Goal: Ask a question: Seek information or help from site administrators or community

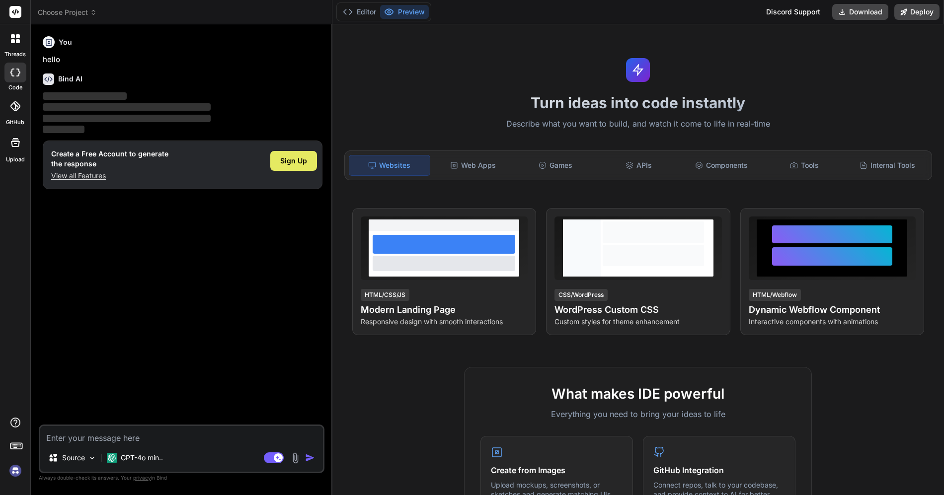
click at [299, 161] on span "Sign Up" at bounding box center [293, 161] width 27 height 10
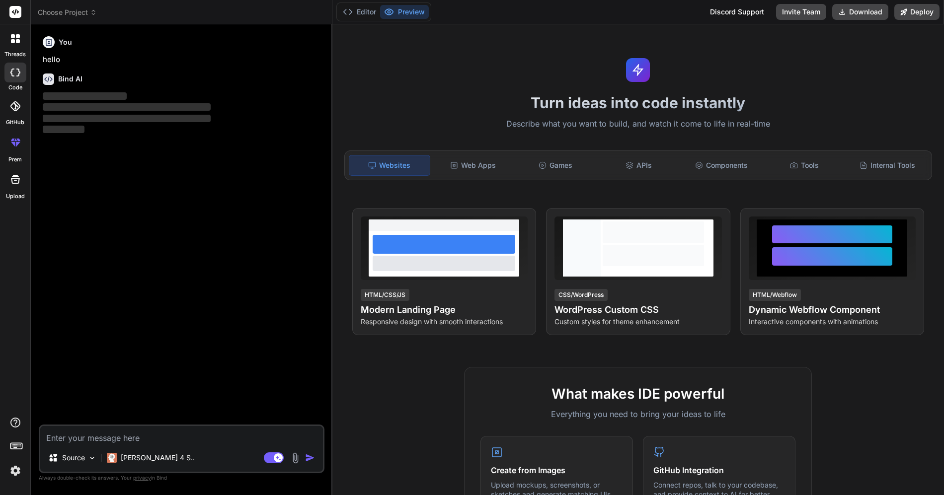
click at [129, 435] on textarea at bounding box center [181, 435] width 283 height 18
type textarea "x"
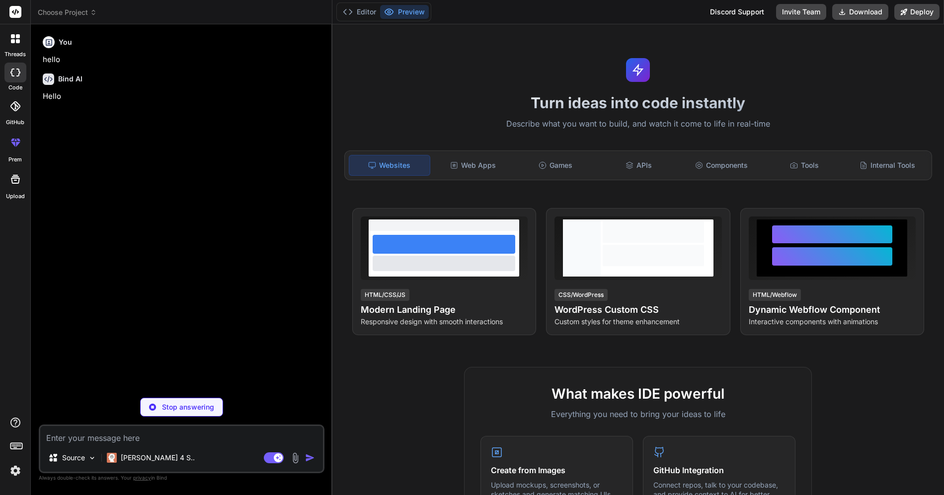
type textarea "c"
type textarea "x"
type textarea "co"
type textarea "x"
type textarea "cos"
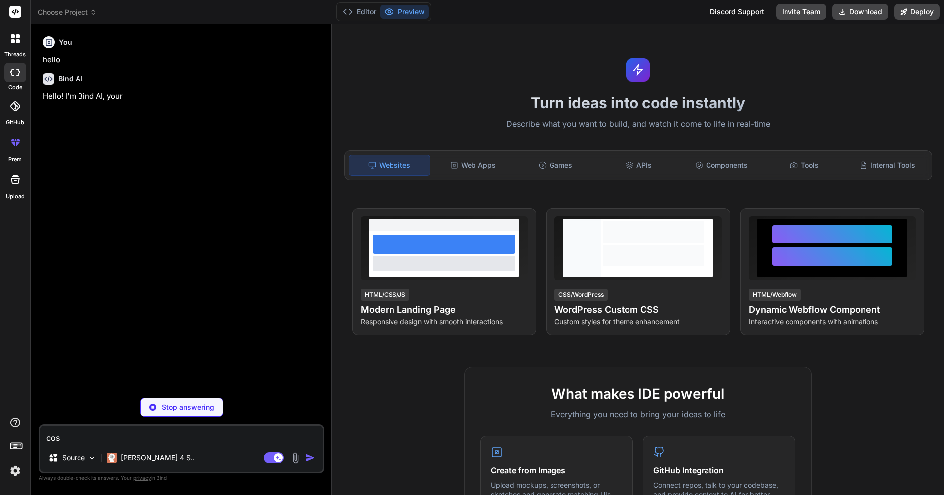
type textarea "x"
type textarea "cosa"
type textarea "x"
type textarea "cosa"
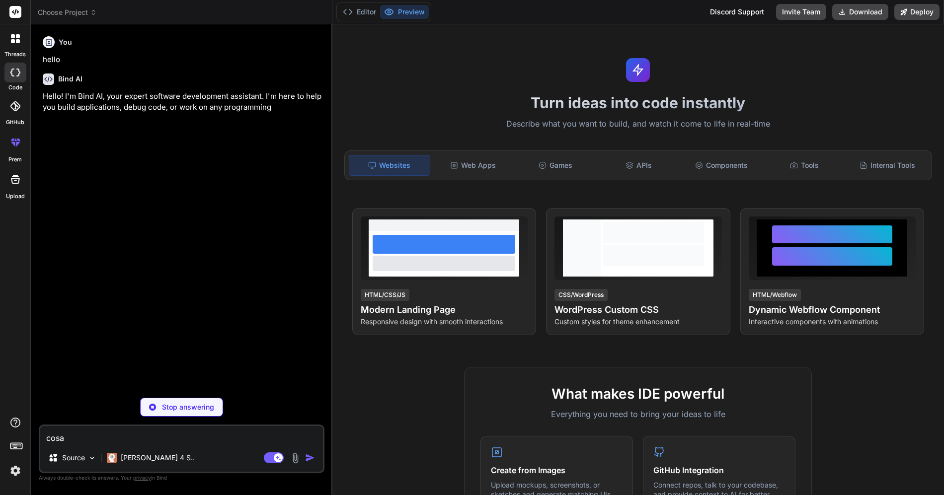
type textarea "x"
type textarea "cosa s"
type textarea "x"
type textarea "cosa sa"
type textarea "x"
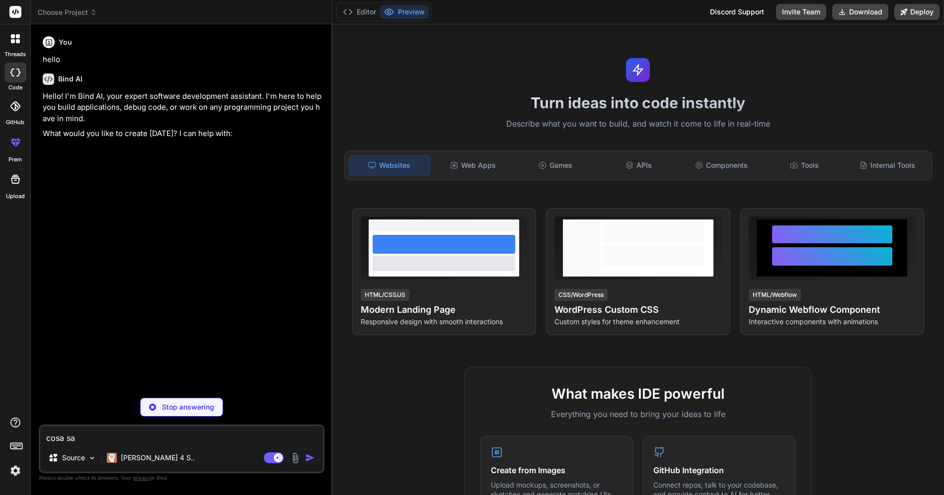
type textarea "cosa sai"
type textarea "x"
type textarea "cosa sai"
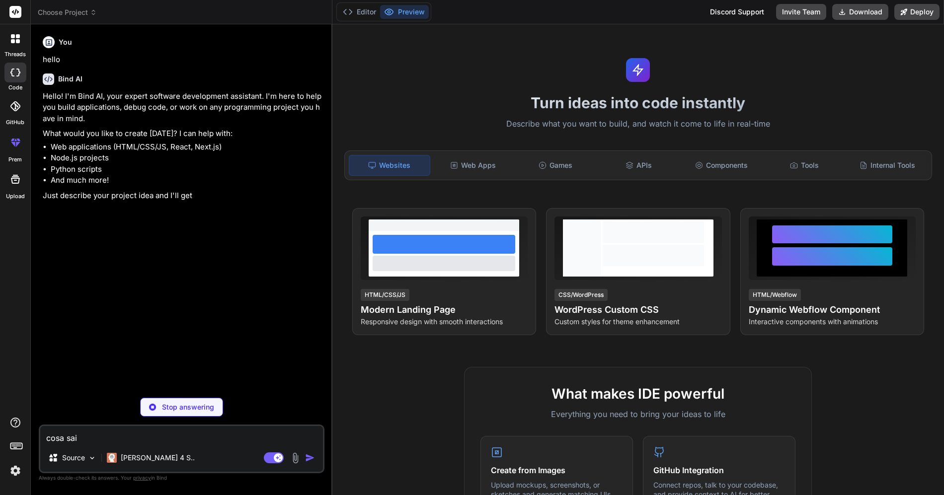
type textarea "x"
type textarea "cosa sai f"
type textarea "x"
type textarea "cosa sai fa"
type textarea "x"
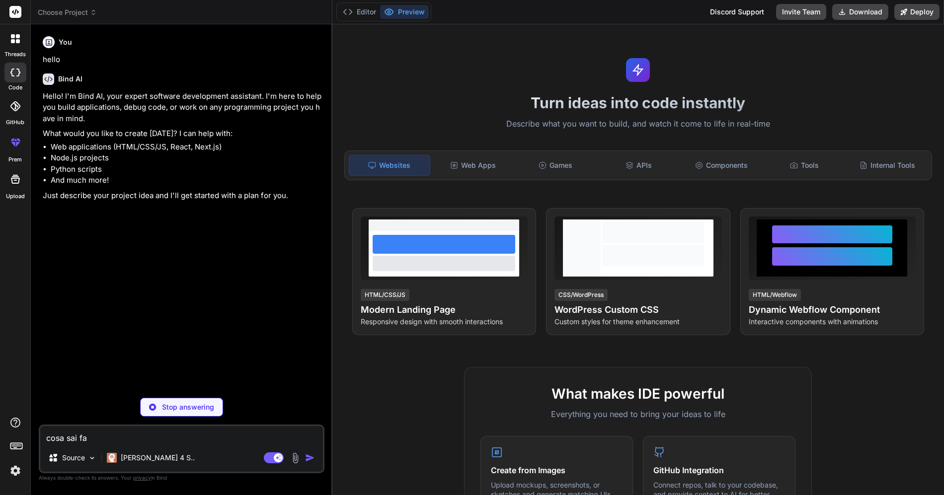
type textarea "cosa sai far"
type textarea "x"
type textarea "cosa sai fare"
type textarea "x"
type textarea "cosa sai fare?"
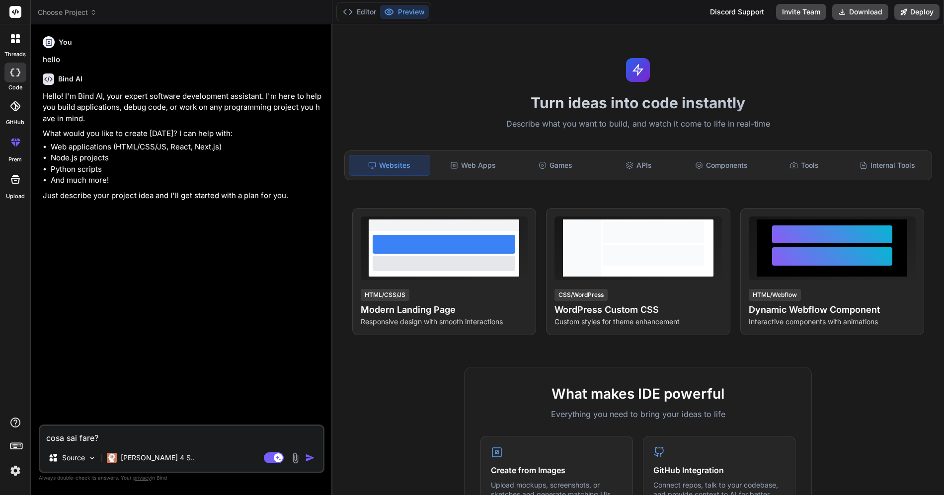
type textarea "x"
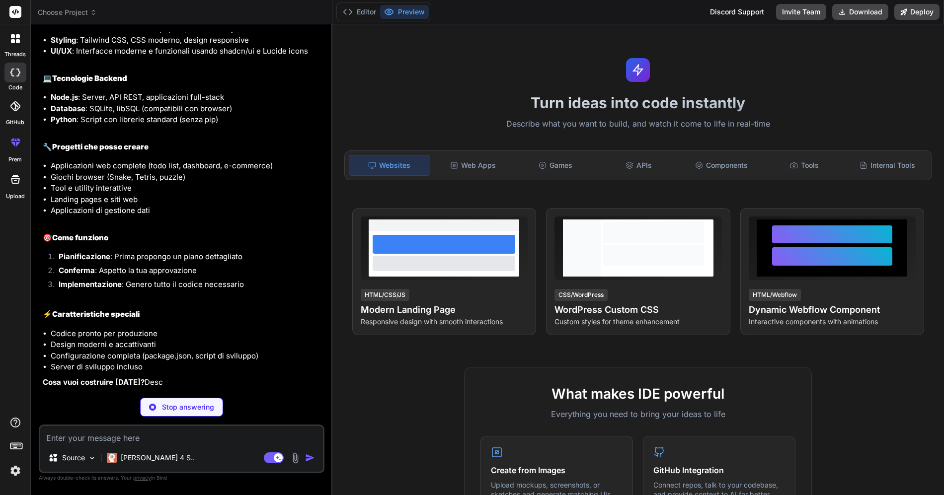
scroll to position [272, 0]
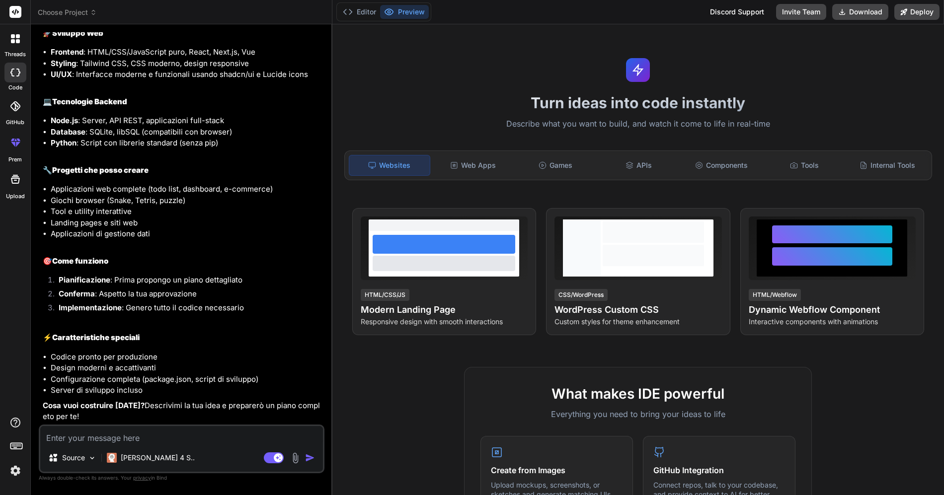
type textarea "x"
click at [160, 442] on textarea at bounding box center [181, 435] width 283 height 18
type textarea "p"
type textarea "x"
type textarea "po"
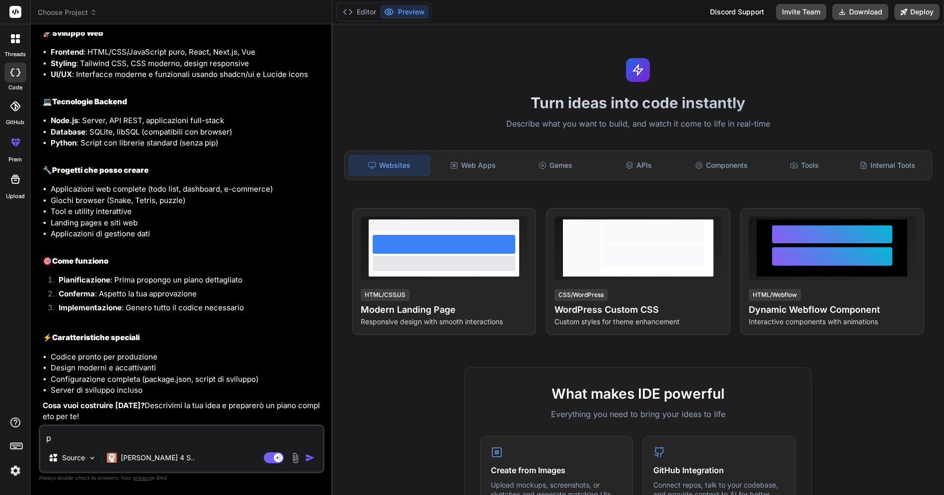
type textarea "x"
type textarea "pos"
type textarea "x"
type textarea "poss"
type textarea "x"
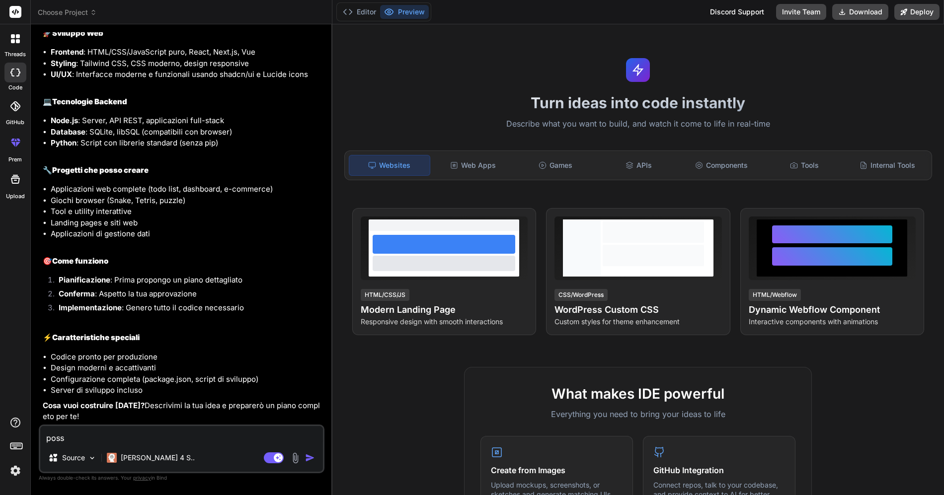
type textarea "posso"
type textarea "x"
type textarea "posso"
type textarea "x"
type textarea "posso a"
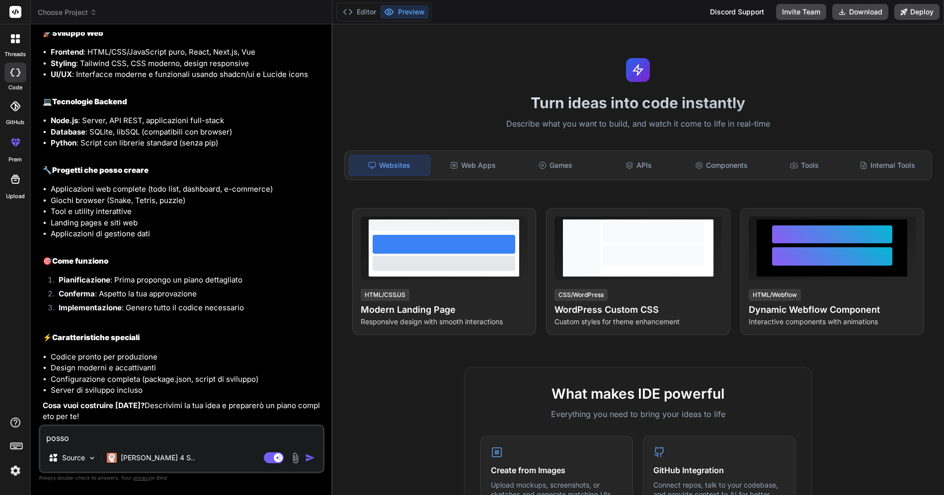
type textarea "x"
type textarea "posso al"
type textarea "x"
type textarea "posso all"
type textarea "x"
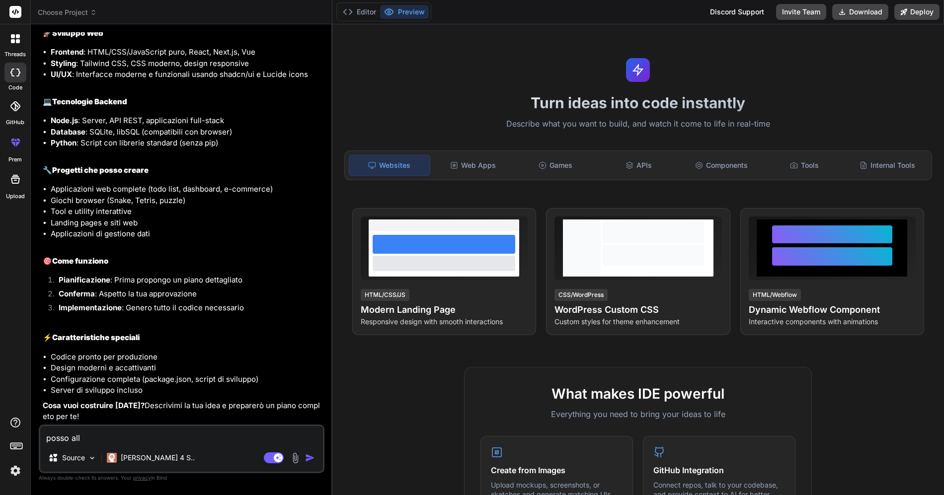
type textarea "posso alle"
type textarea "x"
type textarea "posso alleg"
type textarea "x"
type textarea "posso allega"
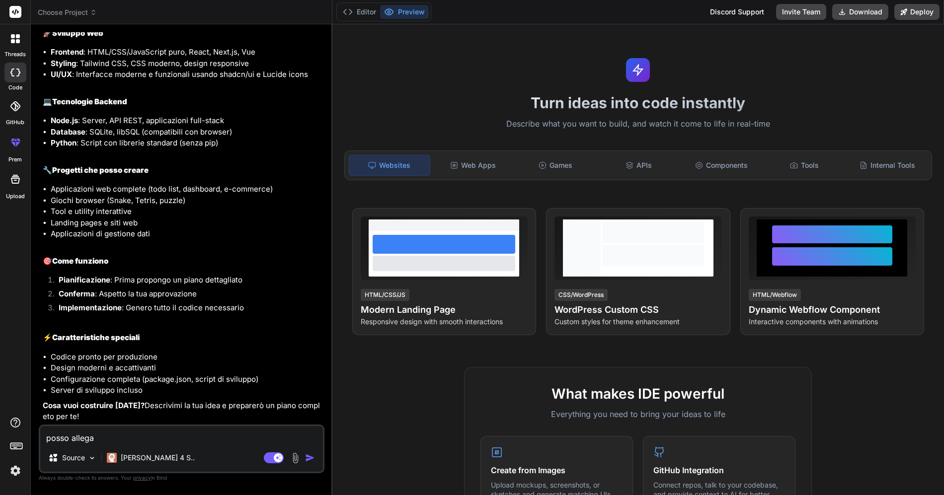
type textarea "x"
type textarea "posso allegar"
type textarea "x"
type textarea "posso allegart"
type textarea "x"
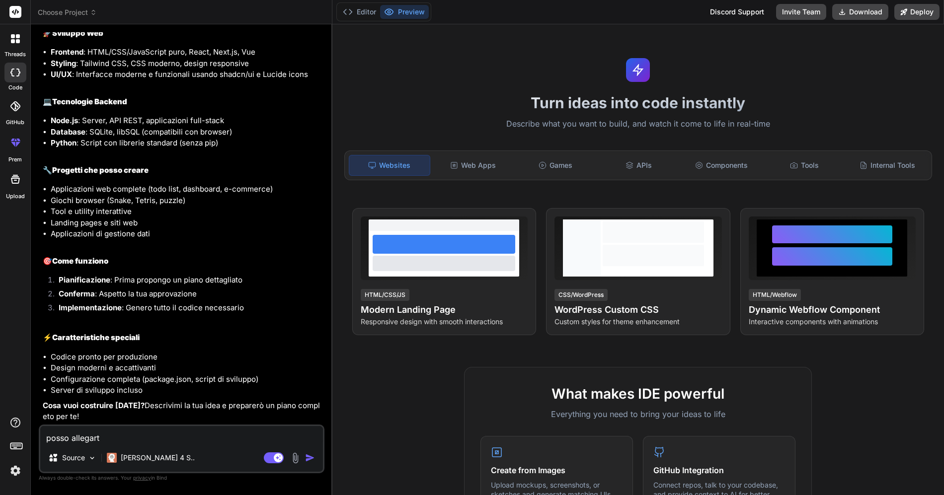
type textarea "posso allegarti"
type textarea "x"
type textarea "posso allegarti"
type textarea "x"
type textarea "posso allegarti f"
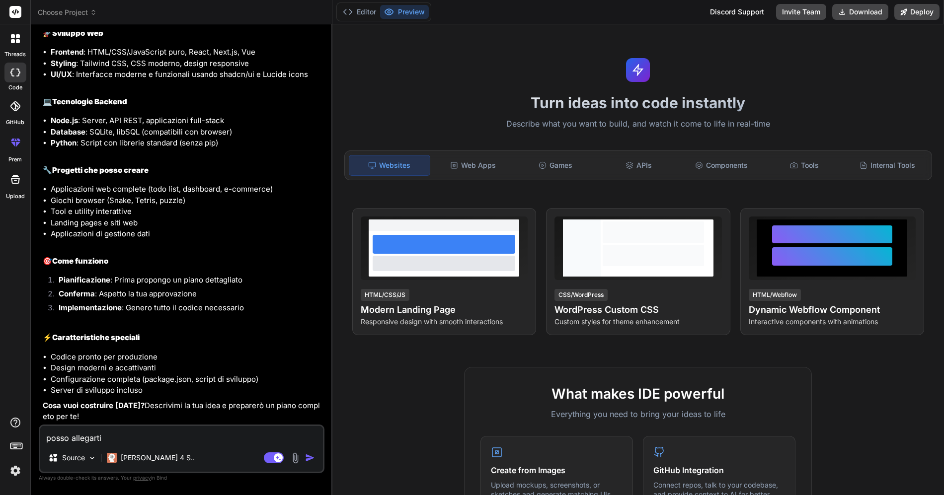
type textarea "x"
type textarea "posso allegarti fi"
type textarea "x"
type textarea "posso allegarti fil"
type textarea "x"
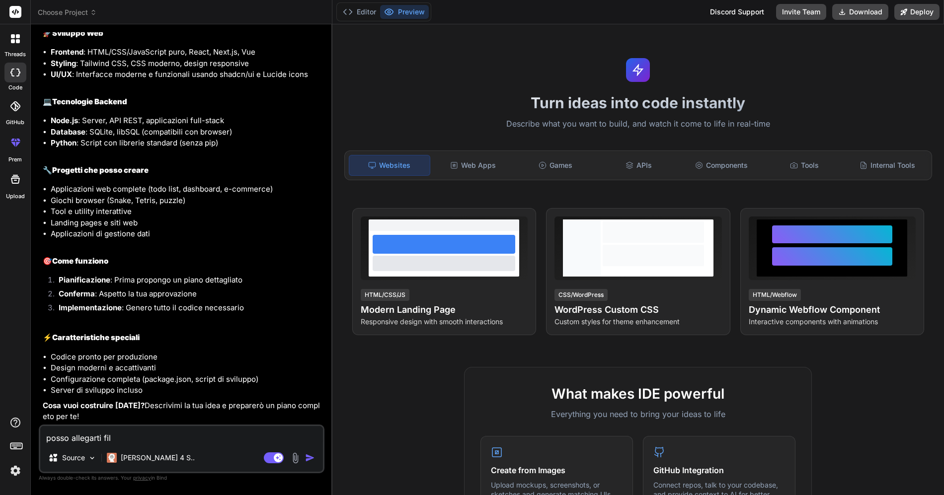
type textarea "posso allegarti file"
type textarea "x"
type textarea "posso allegarti file"
type textarea "x"
type textarea "posso allegarti file z"
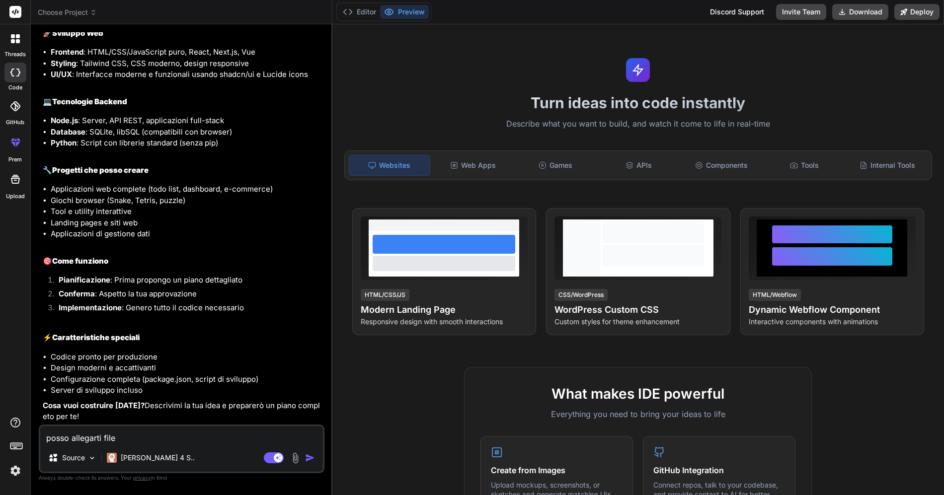
type textarea "x"
type textarea "posso allegarti file zi"
type textarea "x"
type textarea "posso allegarti file zip"
type textarea "x"
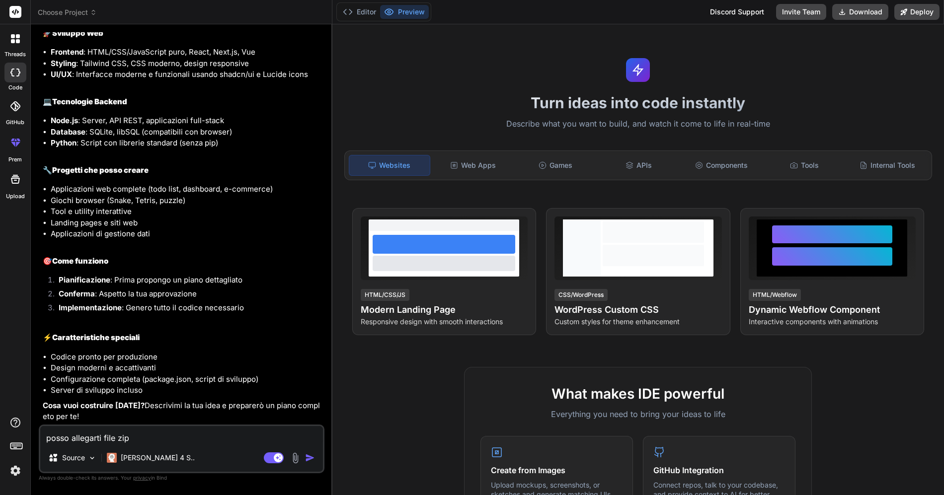
type textarea "posso allegarti file zipp"
type textarea "x"
type textarea "posso allegarti file zippa"
type textarea "x"
type textarea "posso allegarti file zippat"
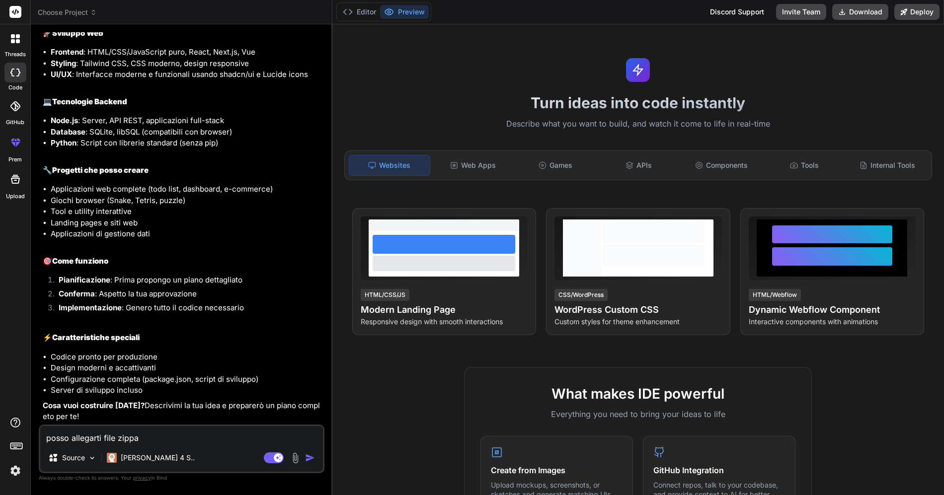
type textarea "x"
type textarea "posso allegarti file zippati"
type textarea "x"
type textarea "posso allegarti file zippati"
type textarea "x"
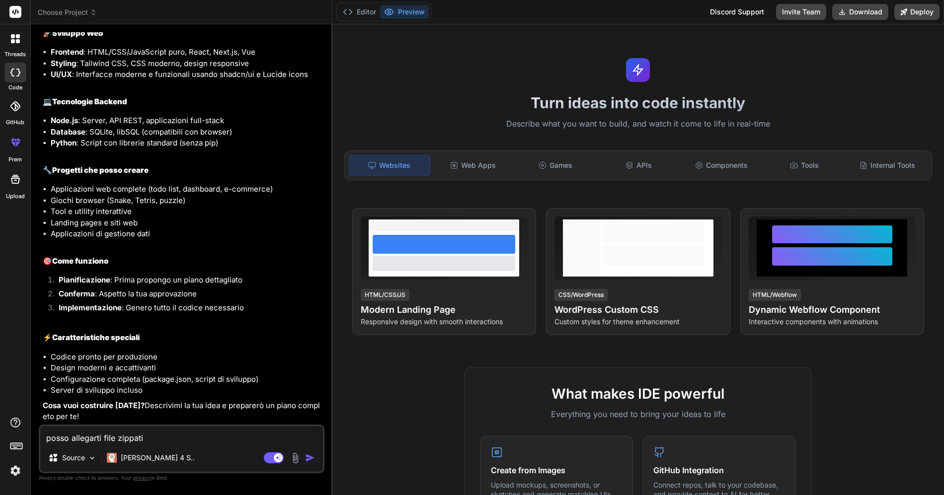
type textarea "posso allegarti file zippati e"
type textarea "x"
type textarea "posso allegarti file zippati e"
type textarea "x"
type textarea "posso allegarti file zippati e t"
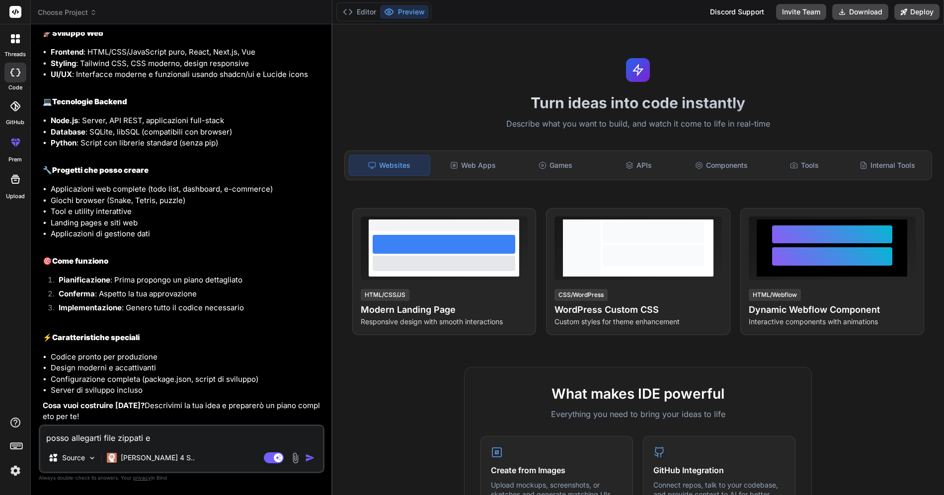
type textarea "x"
type textarea "posso allegarti file zippati e tu"
type textarea "x"
type textarea "posso allegarti file zippati e tuo"
type textarea "x"
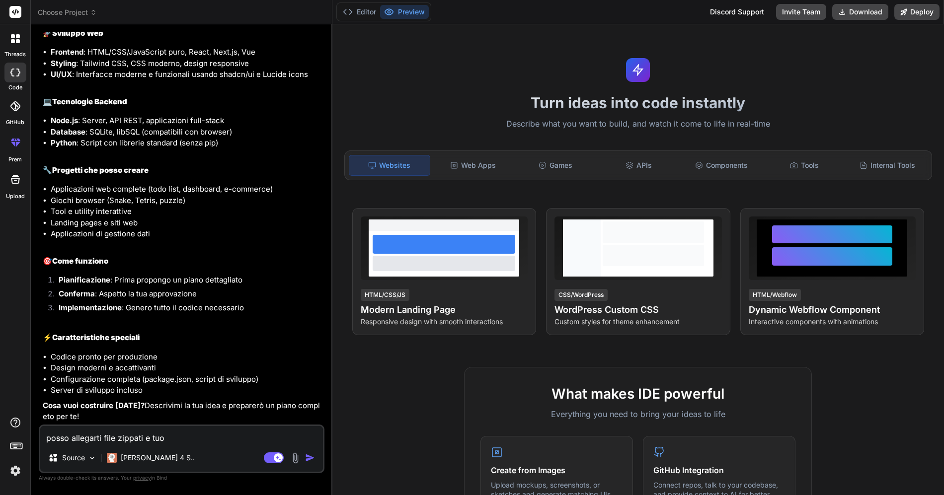
type textarea "posso allegarti file zippati e tuoi"
type textarea "x"
type textarea "posso allegarti file zippati e tuo"
type textarea "x"
type textarea "posso allegarti file zippati e tu"
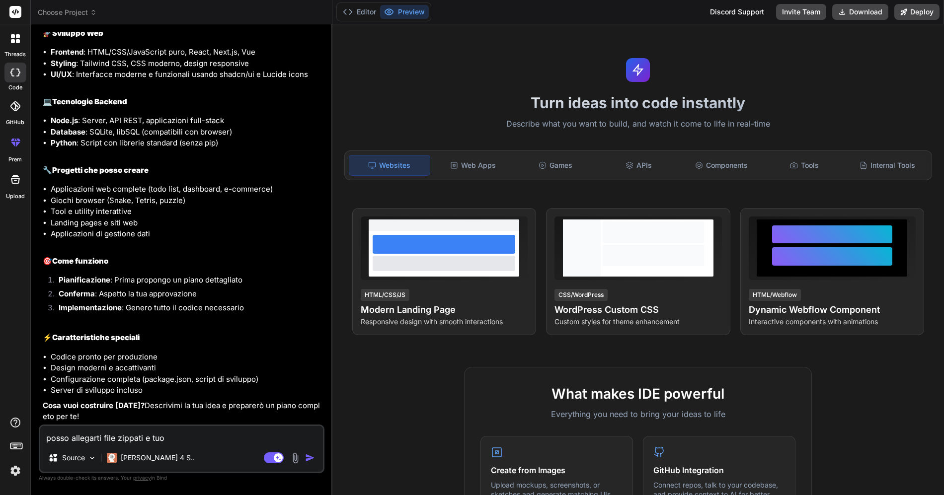
type textarea "x"
type textarea "posso allegarti file zippati e t"
type textarea "x"
type textarea "posso allegarti file zippati e t"
type textarea "x"
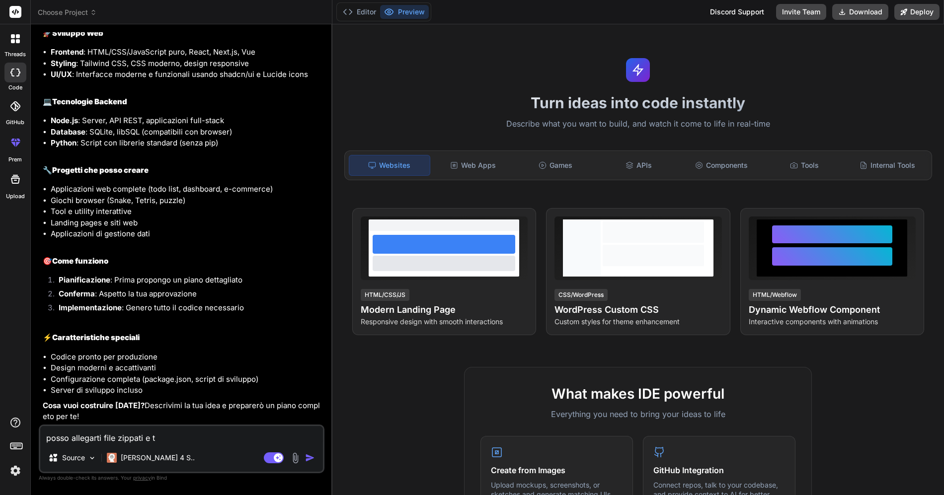
type textarea "posso allegarti file zippati e t"
type textarea "x"
type textarea "posso allegarti file zippati e"
type textarea "x"
type textarea "posso allegarti file zippati e"
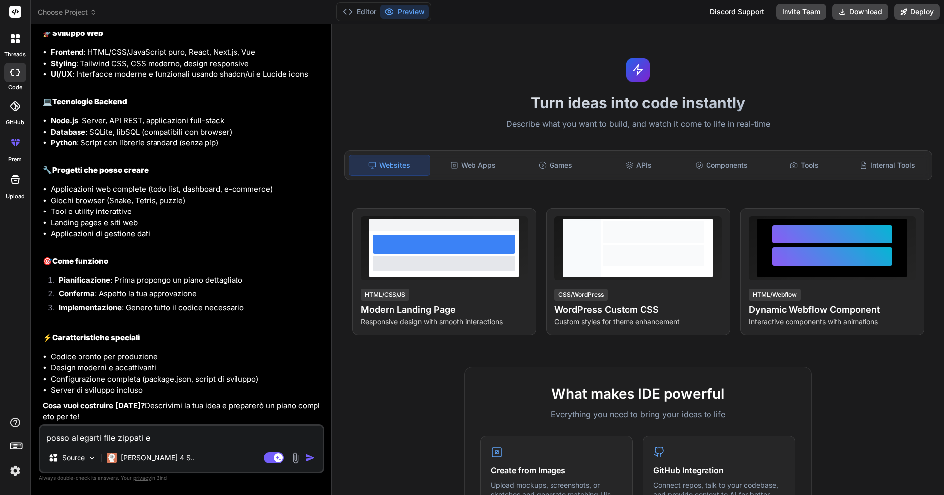
type textarea "x"
type textarea "s"
type textarea "x"
type textarea "se"
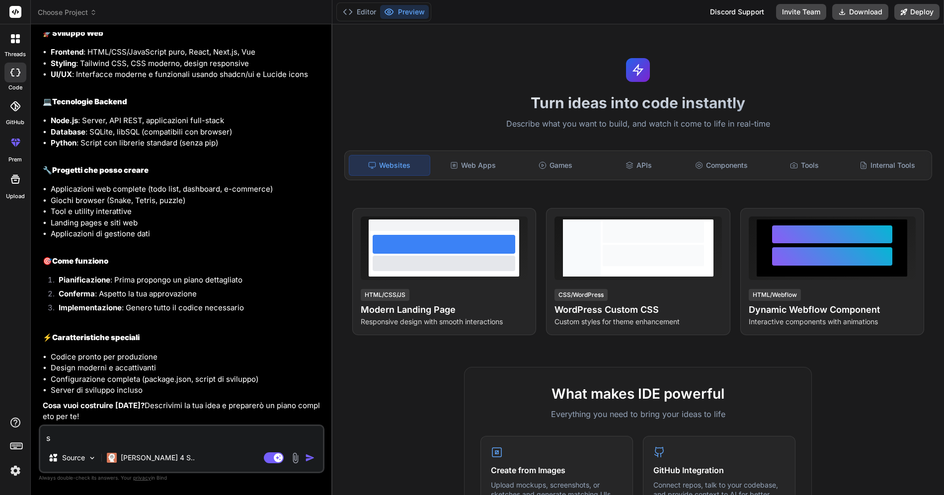
type textarea "x"
type textarea "se"
type textarea "x"
type textarea "se t"
type textarea "x"
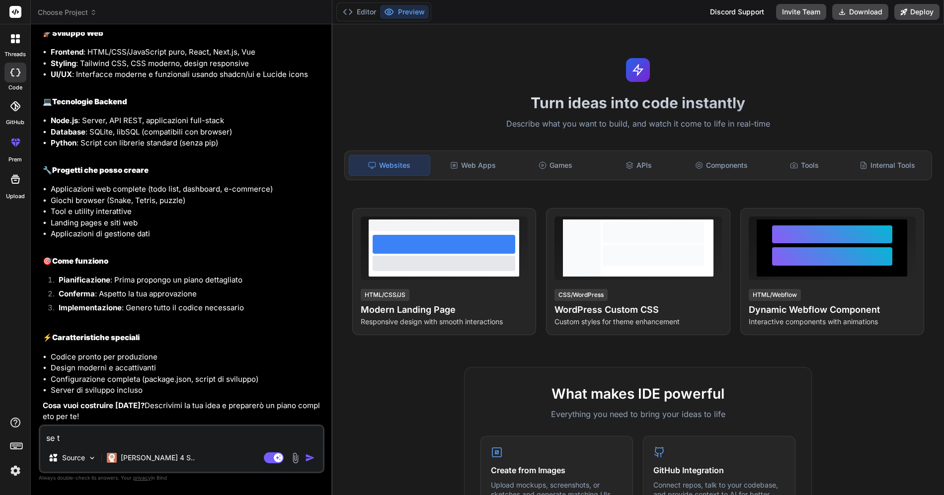
type textarea "se ti"
type textarea "x"
type textarea "se ti"
type textarea "x"
type textarea "se ti a"
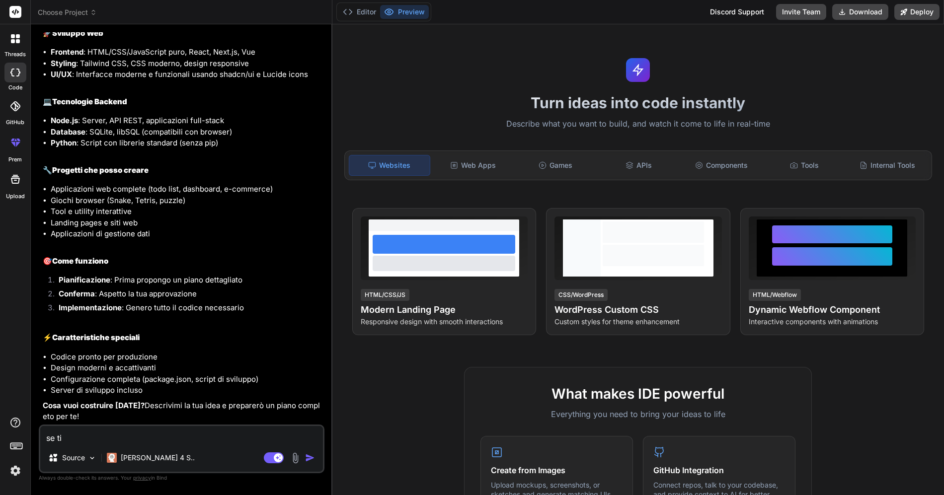
type textarea "x"
type textarea "se ti al"
type textarea "x"
type textarea "se ti all"
type textarea "x"
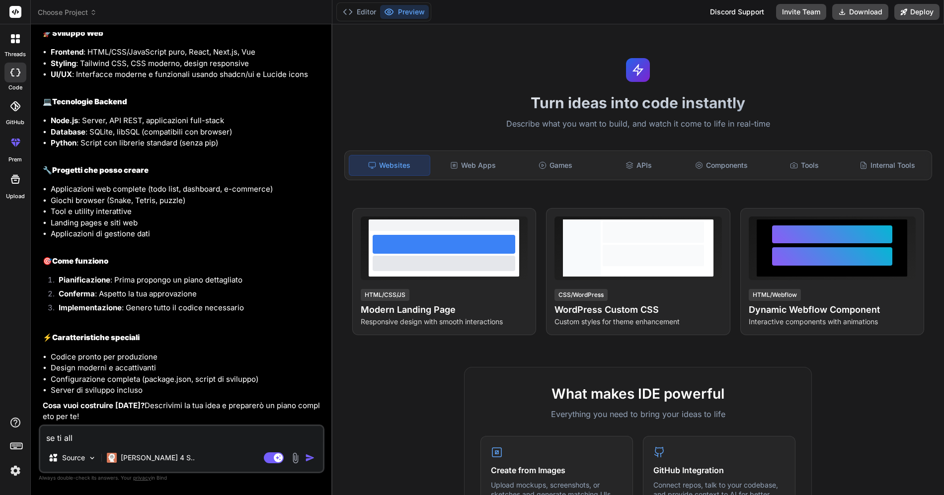
type textarea "se ti alle"
type textarea "x"
type textarea "se ti alleg"
type textarea "x"
type textarea "se ti allego"
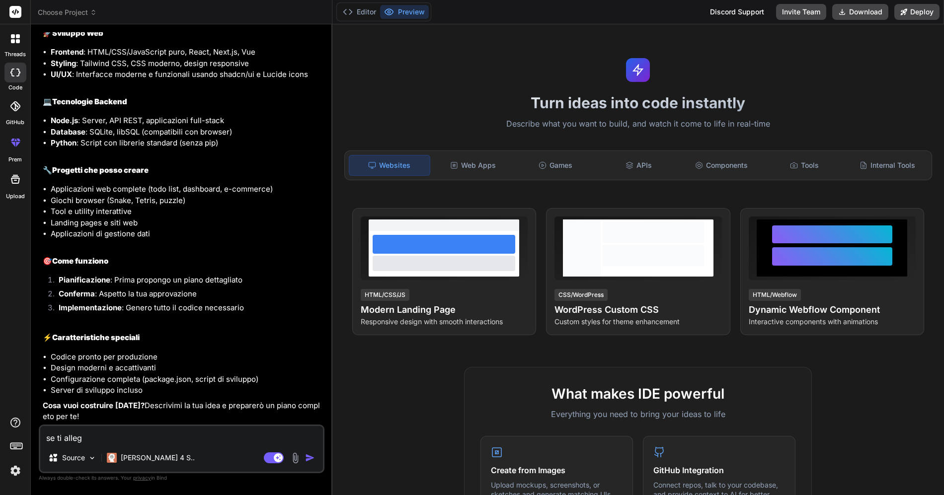
type textarea "x"
type textarea "se ti allego"
type textarea "x"
type textarea "se ti allego f"
type textarea "x"
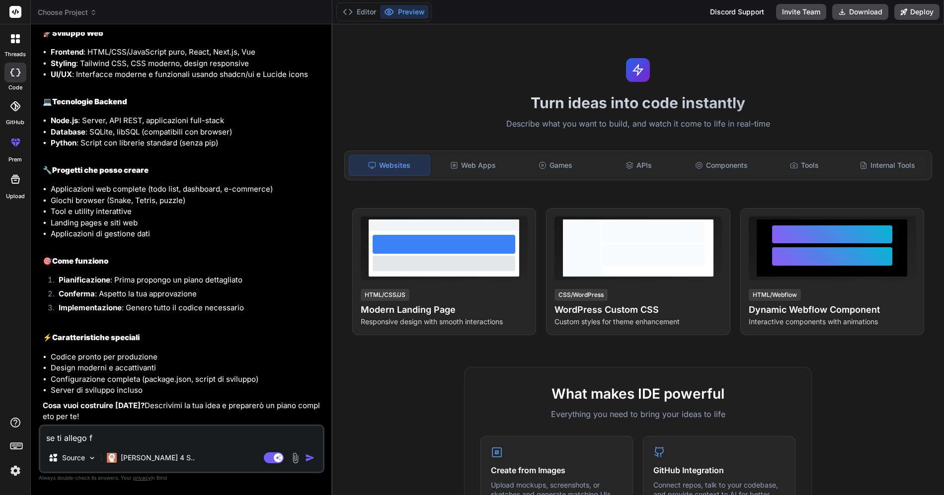
type textarea "se ti allego fi"
type textarea "x"
type textarea "se ti allego fil"
type textarea "x"
type textarea "se ti allego file"
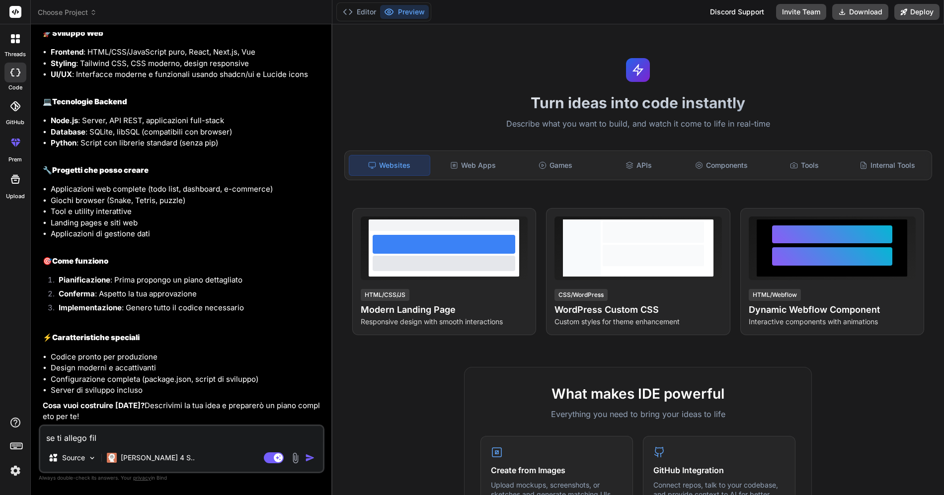
type textarea "x"
type textarea "se ti allego file"
type textarea "x"
type textarea "se ti allego file z"
type textarea "x"
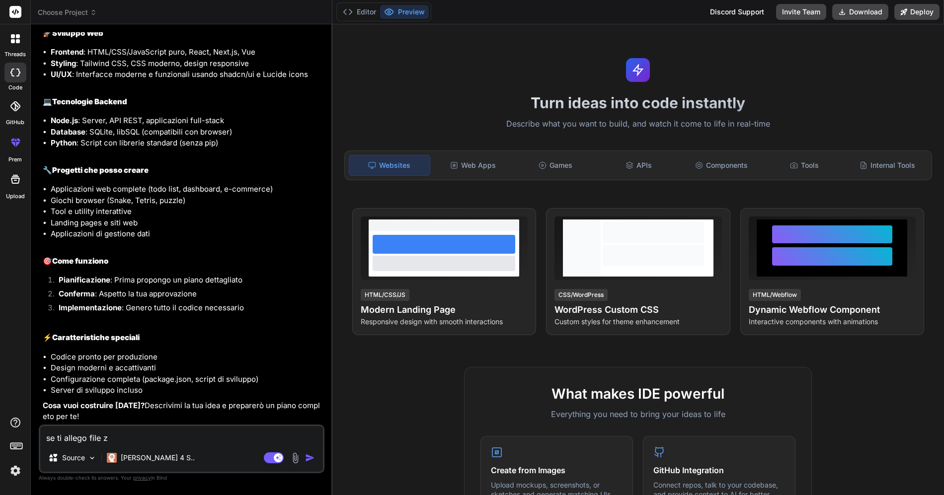
type textarea "se ti allego file zi"
type textarea "x"
type textarea "se ti allego file zip"
type textarea "x"
type textarea "se ti allego file zipp"
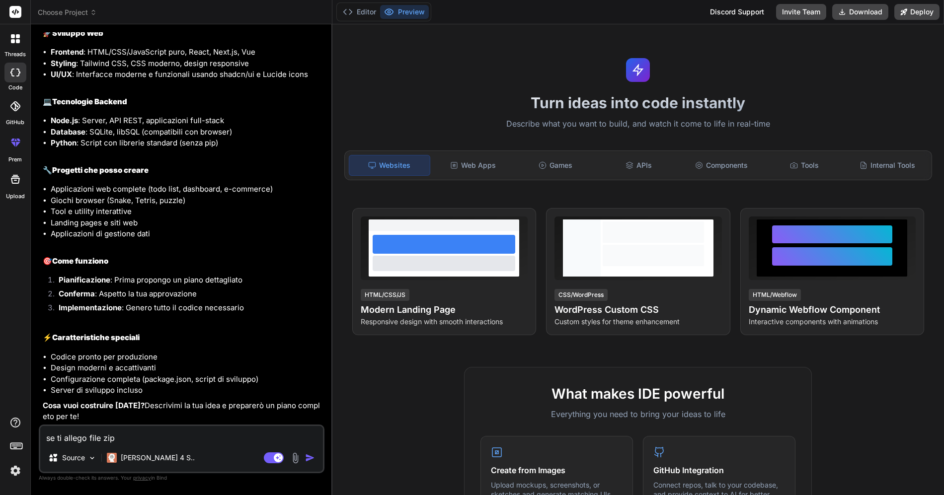
type textarea "x"
type textarea "se ti allego file zippa"
type textarea "x"
type textarea "se ti allego file zippat"
type textarea "x"
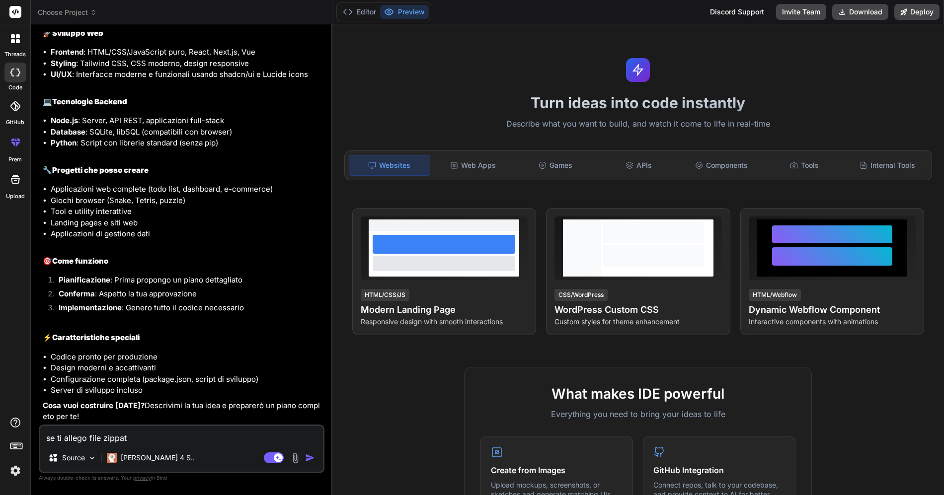
type textarea "se ti allego file zippati"
type textarea "x"
type textarea "se ti allego file zippati"
type textarea "x"
type textarea "se ti allego file zippati t"
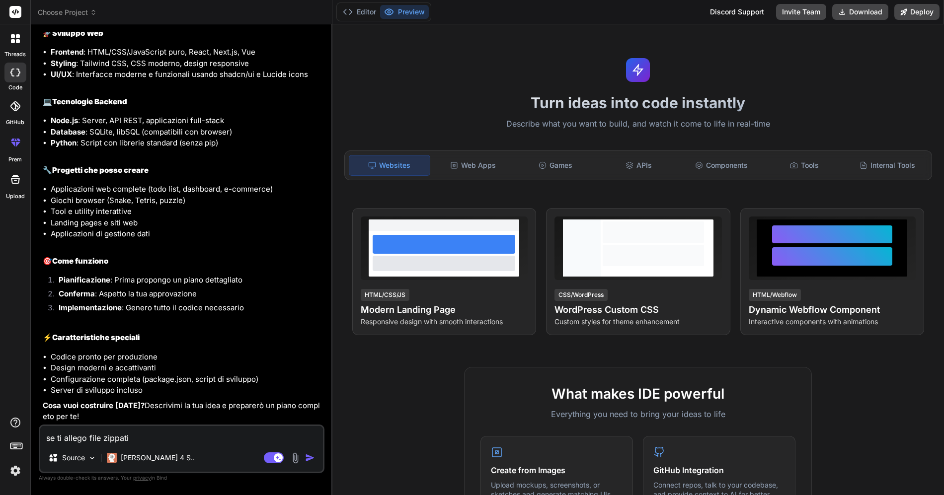
type textarea "x"
type textarea "se ti allego file zippati tu"
type textarea "x"
type textarea "se ti allego file zippati tu"
type textarea "x"
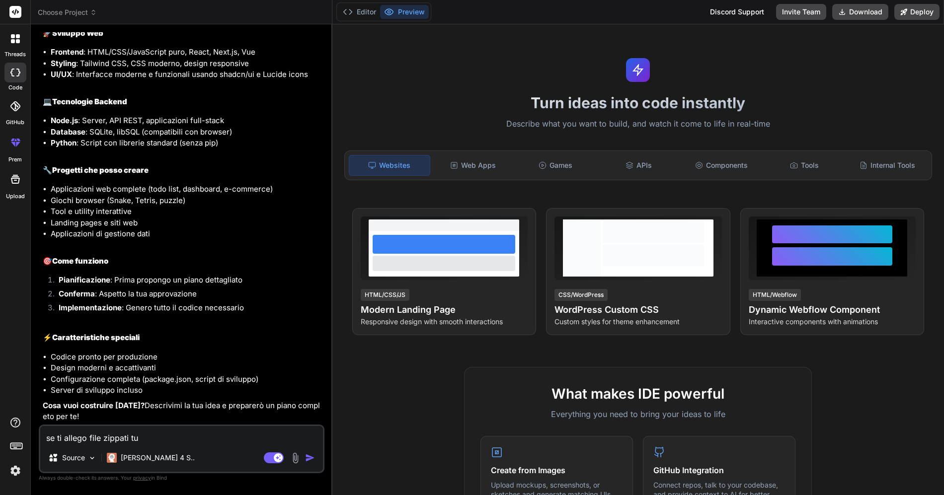
type textarea "se ti allego file zippati tu s"
type textarea "x"
type textarea "se ti allego file zippati tu se"
type textarea "x"
type textarea "se ti allego file zippati tu sei"
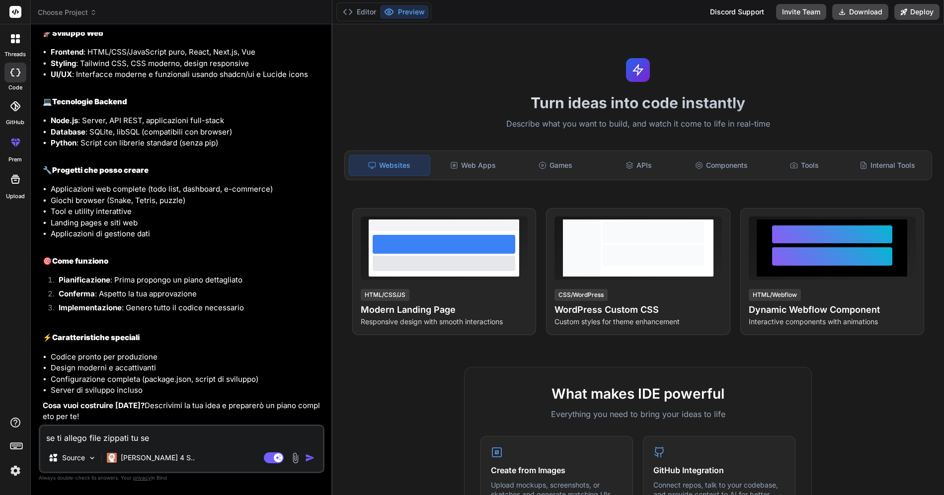
type textarea "x"
type textarea "se ti allego file zippati tu sei"
type textarea "x"
type textarea "se ti allego file zippati tu sei i"
type textarea "x"
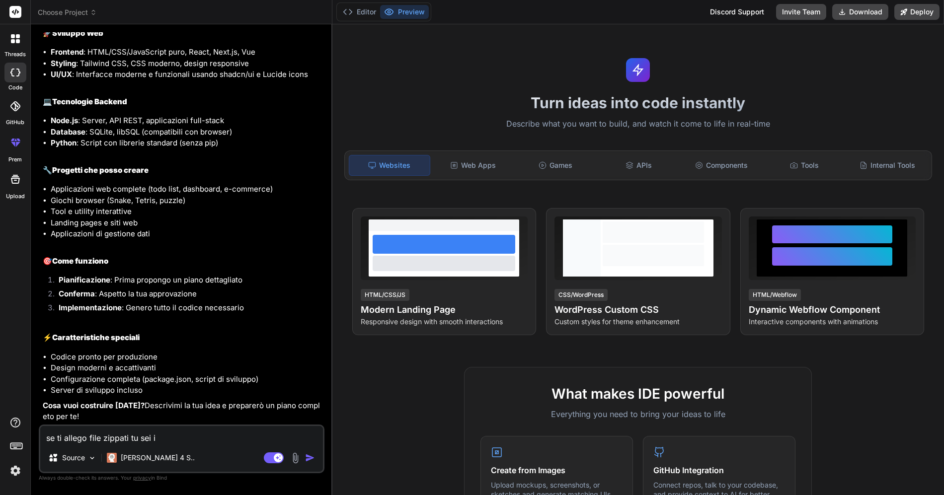
type textarea "se ti allego file zippati tu sei in"
type textarea "x"
type textarea "se ti allego file zippati tu sei in"
type textarea "x"
type textarea "se ti allego file zippati tu sei in g"
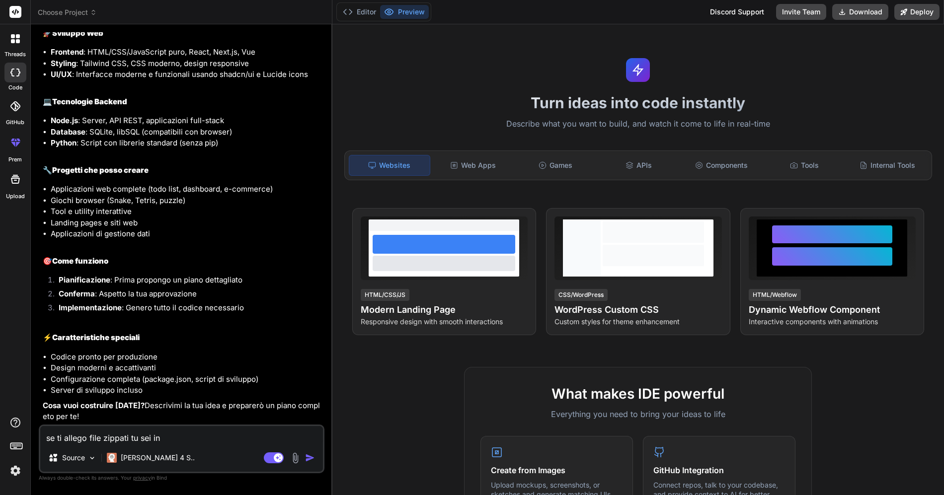
type textarea "x"
type textarea "se ti allego file zippati tu sei in gr"
type textarea "x"
type textarea "se ti allego file zippati tu sei in gra"
type textarea "x"
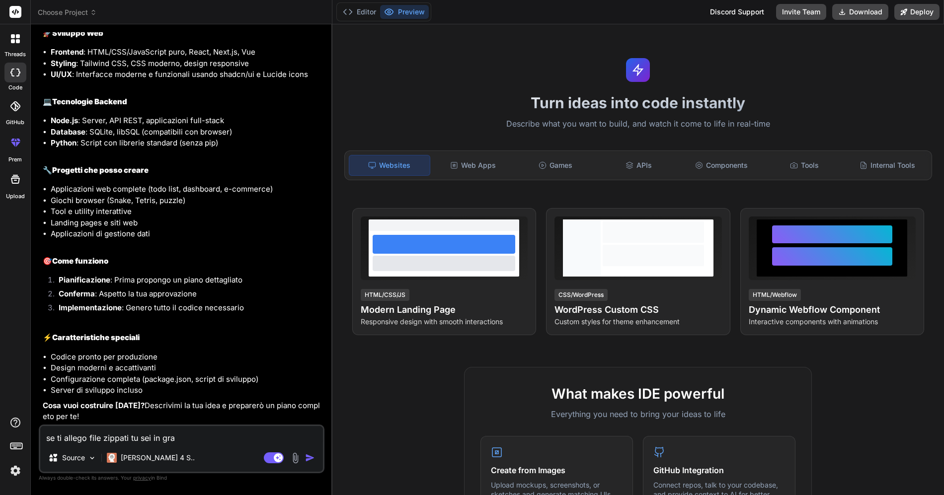
type textarea "se ti allego file zippati tu sei in grad"
type textarea "x"
type textarea "se ti allego file zippati tu sei in grado"
type textarea "x"
type textarea "se ti allego file zippati tu sei in grado"
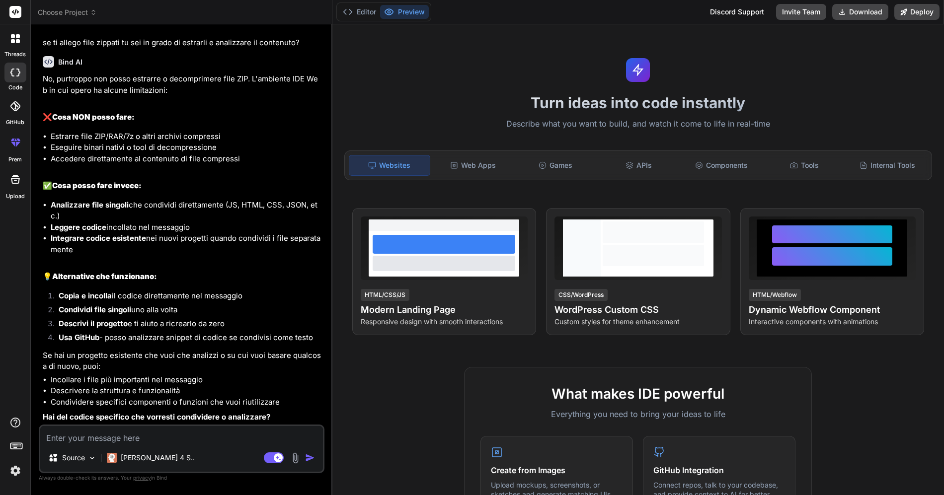
scroll to position [682, 0]
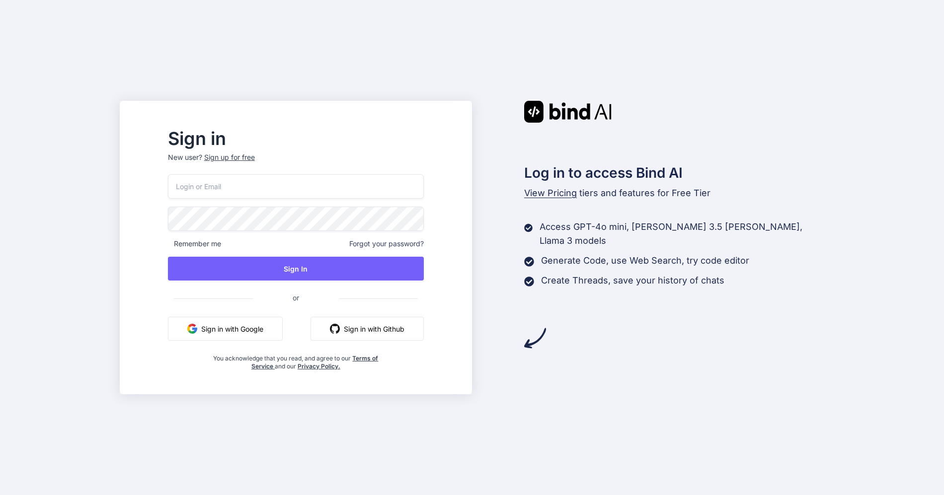
click at [353, 193] on input "email" at bounding box center [296, 186] width 256 height 24
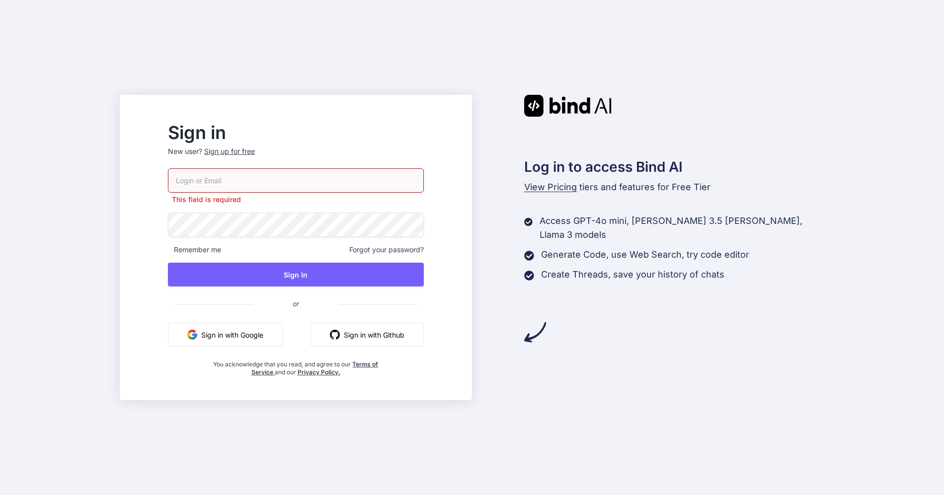
click at [255, 154] on div "Sign up for free" at bounding box center [229, 152] width 51 height 10
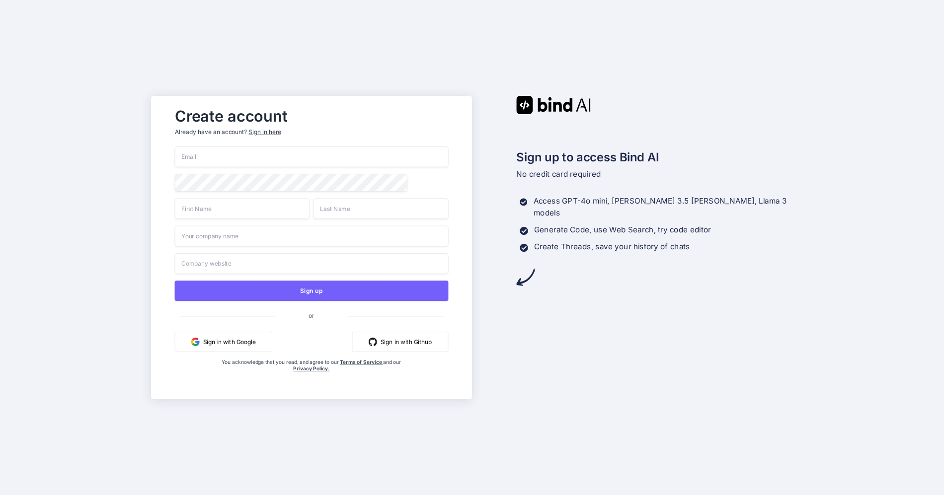
click at [259, 145] on div "Create account Already have an account? Sign in here" at bounding box center [312, 125] width 274 height 44
click at [259, 155] on input "email" at bounding box center [312, 157] width 274 height 21
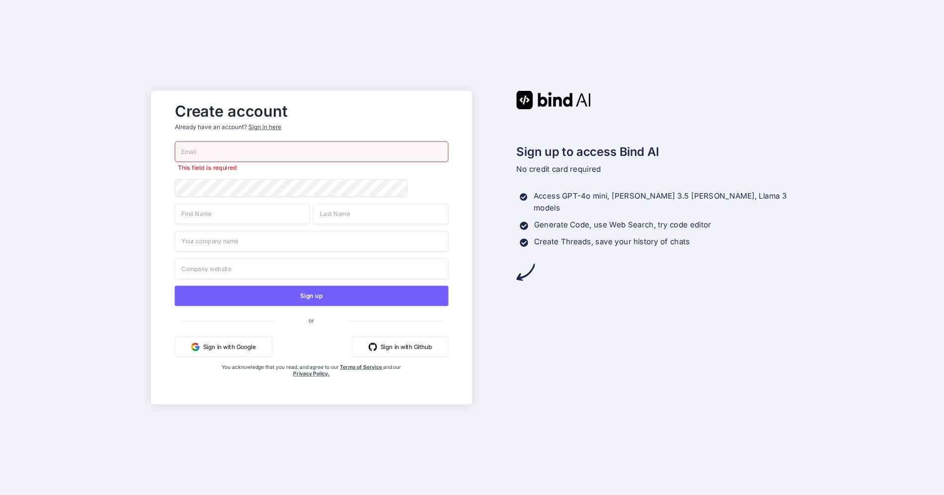
click at [245, 343] on button "Sign in with Google" at bounding box center [223, 347] width 97 height 20
click at [329, 153] on input "email" at bounding box center [312, 152] width 274 height 21
